Goal: Go to known website: Go to known website

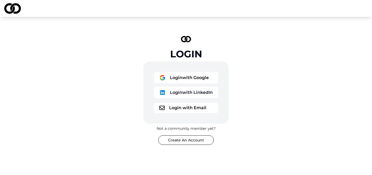
click at [183, 78] on button "Login with Google" at bounding box center [186, 78] width 64 height 12
click at [191, 76] on button "Login with Google" at bounding box center [186, 78] width 64 height 12
